Goal: Transaction & Acquisition: Purchase product/service

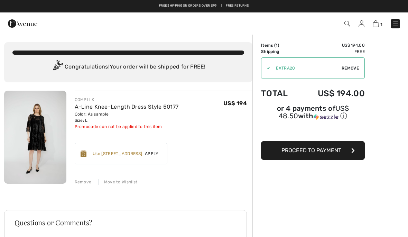
click at [43, 143] on img at bounding box center [35, 137] width 62 height 93
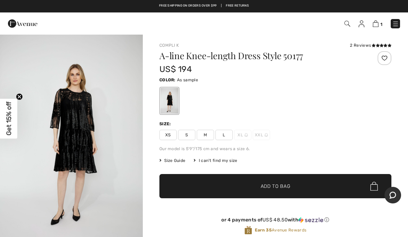
click at [367, 43] on div "2 Reviews" at bounding box center [371, 45] width 42 height 6
click at [380, 44] on icon at bounding box center [382, 45] width 4 height 3
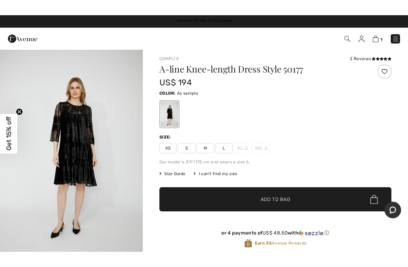
scroll to position [0, 0]
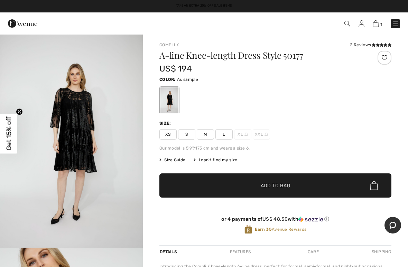
click at [75, 168] on img "1 / 4" at bounding box center [71, 141] width 143 height 215
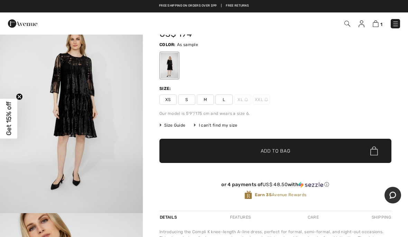
scroll to position [34, 0]
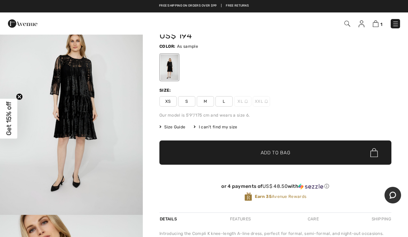
click at [377, 21] on img at bounding box center [376, 23] width 6 height 7
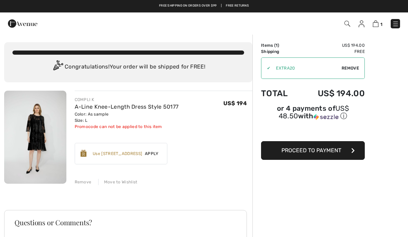
click at [306, 148] on button "Proceed to Payment" at bounding box center [313, 150] width 104 height 19
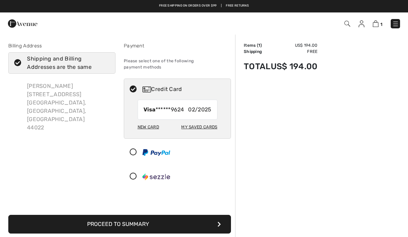
click at [161, 215] on button "Proceed to Summary" at bounding box center [119, 224] width 223 height 19
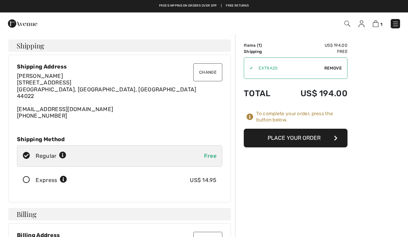
click at [283, 136] on button "Place Your Order" at bounding box center [296, 138] width 104 height 19
